Goal: Check status: Check status

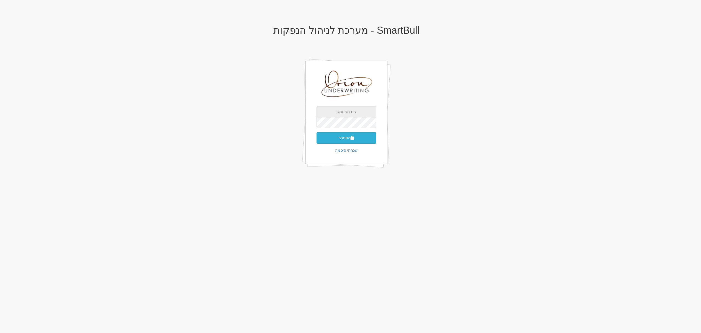
type input "[EMAIL_ADDRESS][DOMAIN_NAME]"
click at [354, 138] on button "התחבר" at bounding box center [347, 138] width 60 height 12
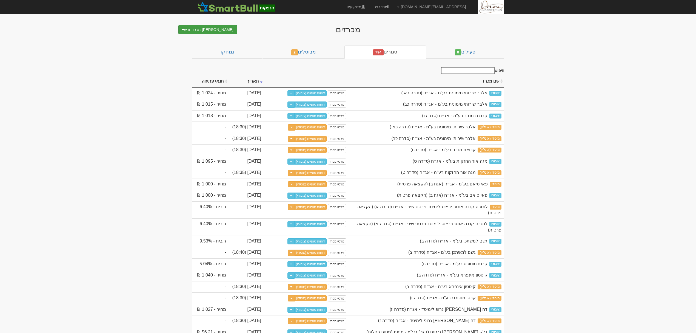
click at [207, 29] on button "צור מכרז חדש" at bounding box center [207, 29] width 59 height 9
click at [323, 128] on link "דוחות סופיים (מוסדי)" at bounding box center [311, 127] width 32 height 6
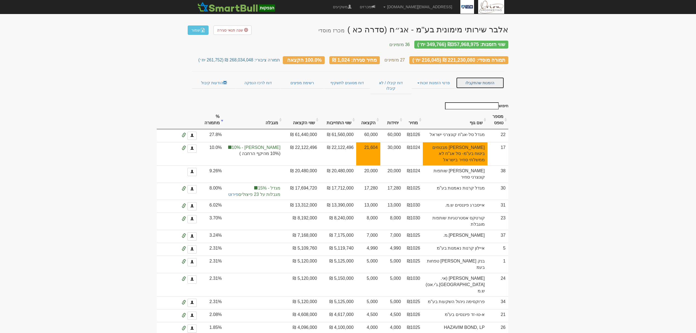
click at [476, 81] on link "הזמנות שהתקבלו" at bounding box center [480, 83] width 48 height 12
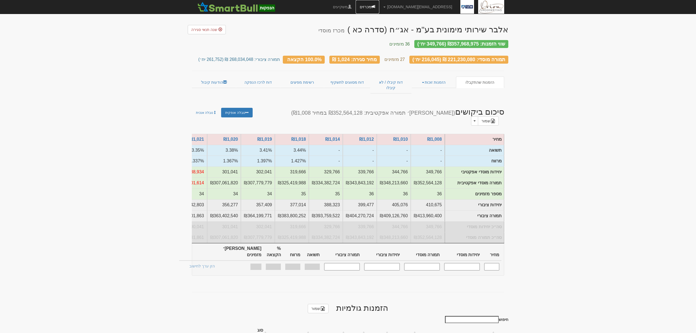
click at [375, 8] on span at bounding box center [373, 7] width 4 height 4
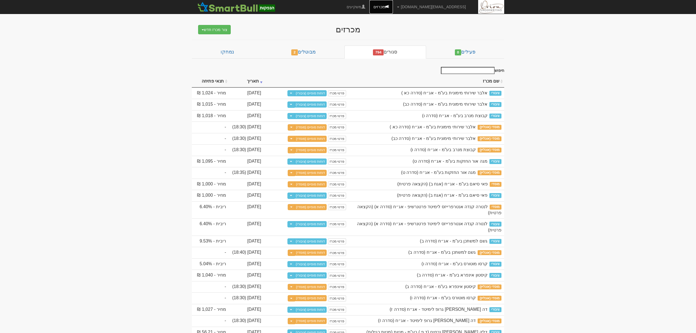
click at [389, 6] on span at bounding box center [387, 7] width 4 height 4
click at [473, 54] on link "פעילים 0" at bounding box center [465, 51] width 78 height 13
